Goal: Register for event/course

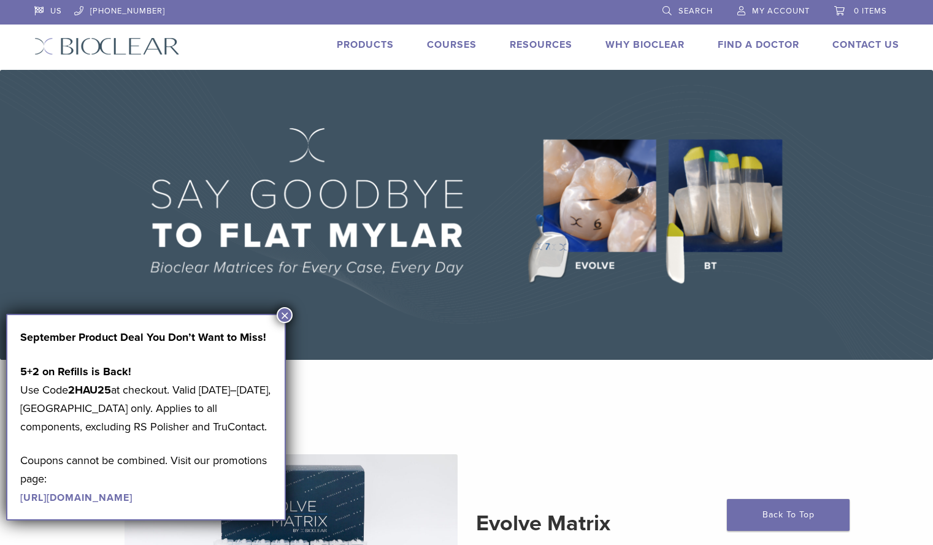
click at [280, 312] on button "×" at bounding box center [285, 315] width 16 height 16
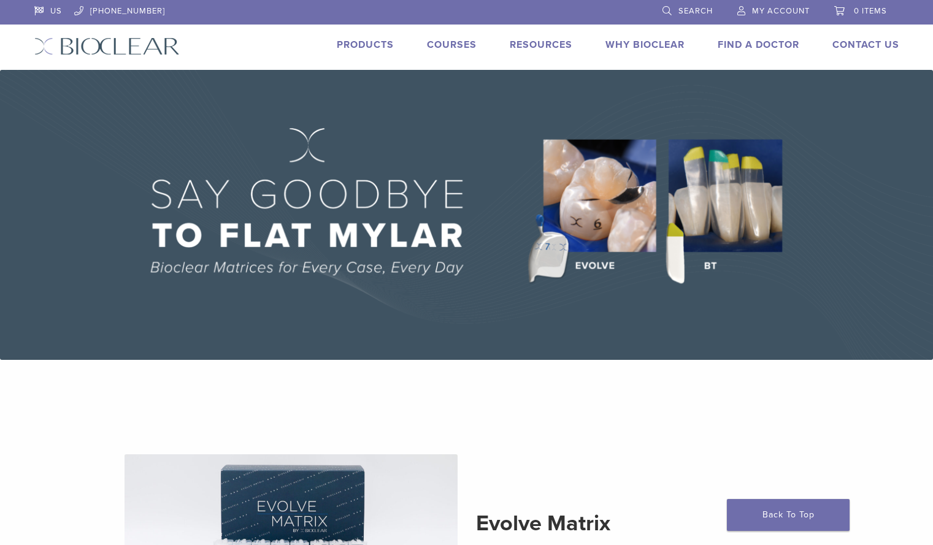
click at [439, 41] on link "Courses" at bounding box center [452, 45] width 50 height 12
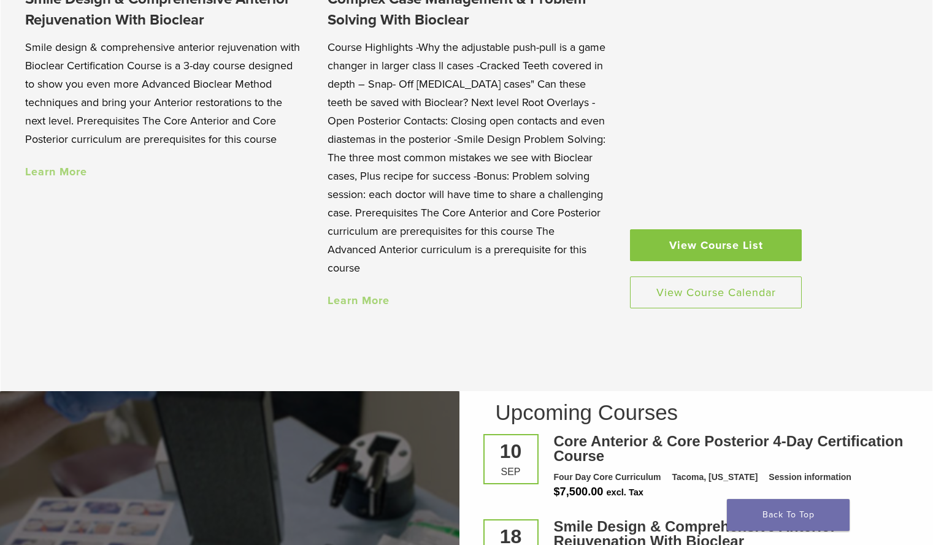
scroll to position [1288, 0]
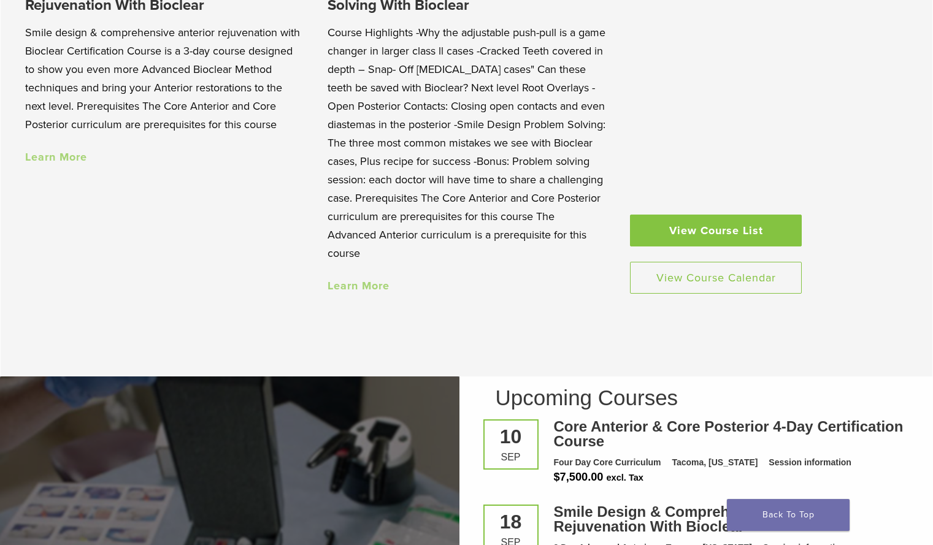
click at [780, 241] on link "View Course List" at bounding box center [716, 231] width 172 height 32
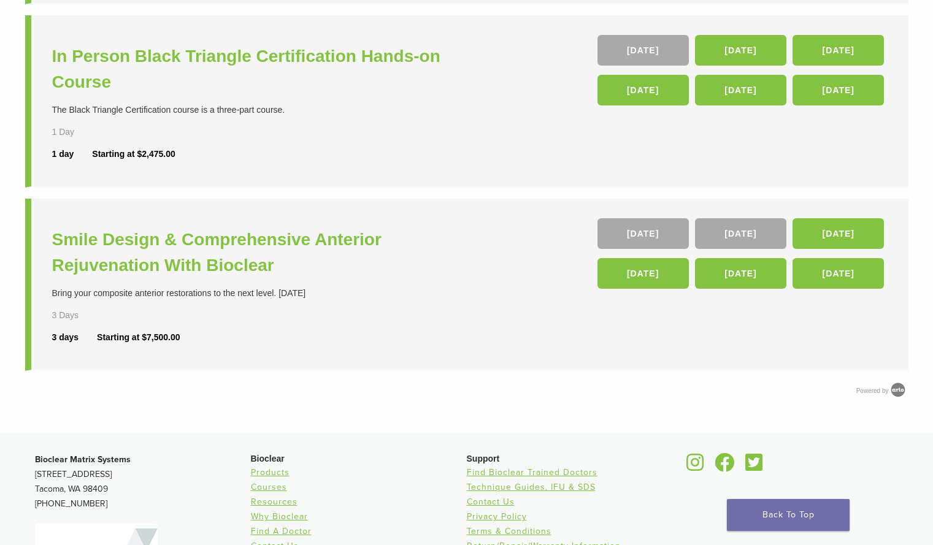
scroll to position [491, 0]
